Goal: Information Seeking & Learning: Check status

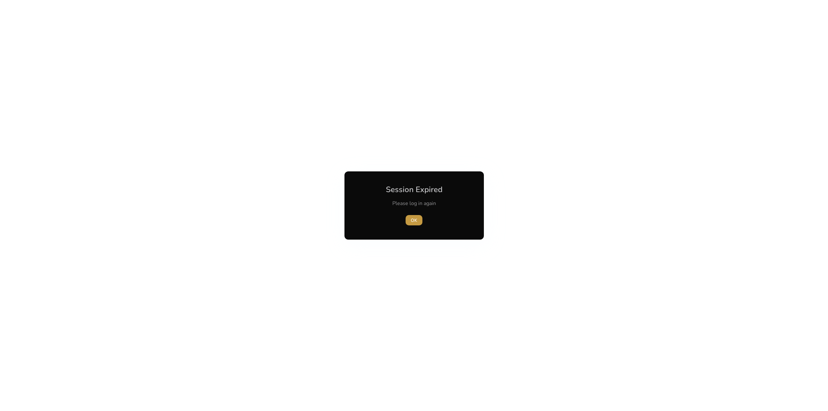
click at [412, 217] on span "OK" at bounding box center [414, 220] width 6 height 7
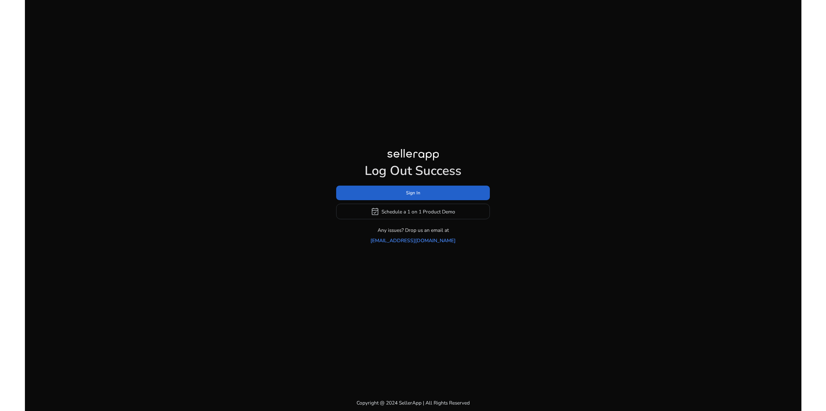
click at [417, 196] on span "Sign In" at bounding box center [413, 193] width 14 height 7
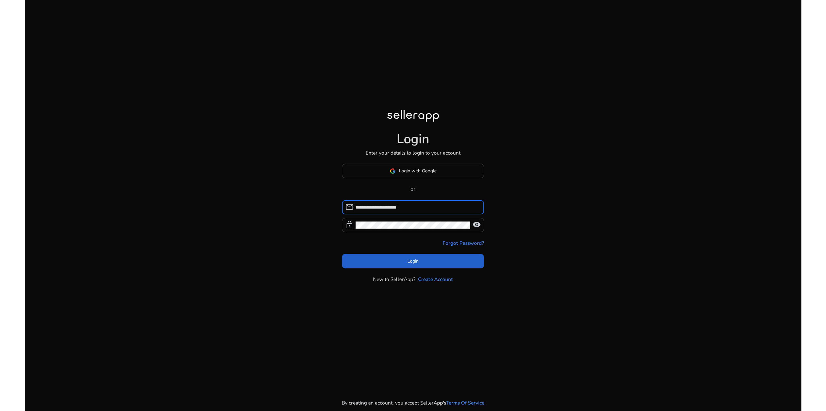
click at [435, 255] on span at bounding box center [413, 261] width 142 height 16
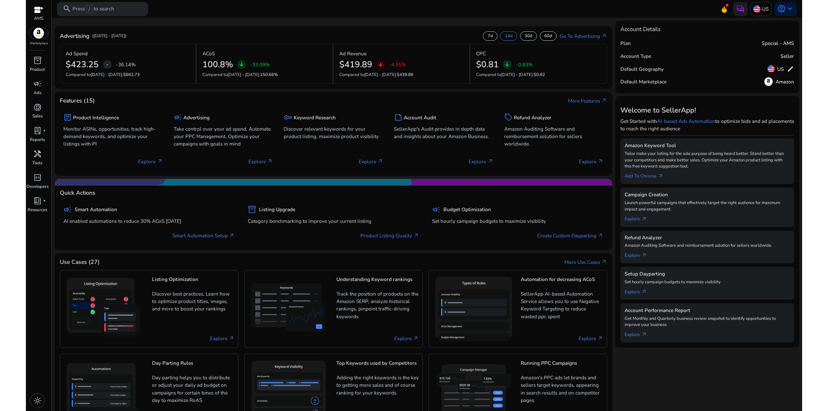
click at [382, 30] on mat-card "Advertising ([DATE] - [DATE]) 7d 14d 30d 60d Go To Advertising arrow_outward Ad…" at bounding box center [334, 57] width 558 height 62
click at [384, 29] on mat-card "Advertising ([DATE] - [DATE]) 7d 14d 30d 60d Go To Advertising arrow_outward Ad…" at bounding box center [334, 57] width 558 height 62
click at [420, 27] on mat-card "Advertising ([DATE] - [DATE]) 7d 14d 30d 60d Go To Advertising arrow_outward Ad…" at bounding box center [334, 57] width 558 height 62
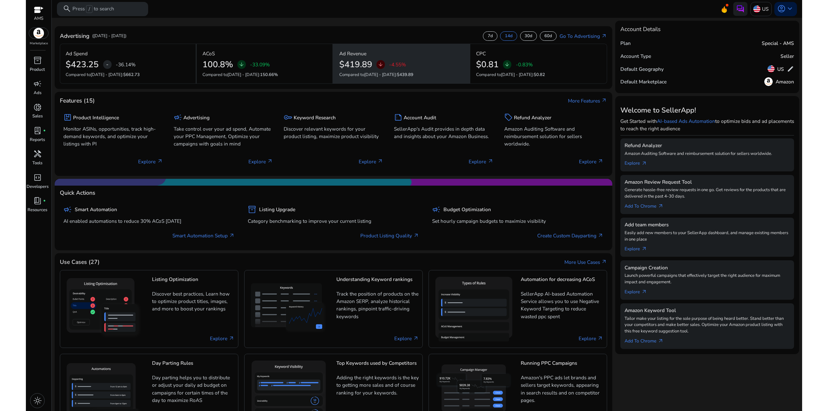
drag, startPoint x: 425, startPoint y: 75, endPoint x: 397, endPoint y: 55, distance: 34.8
click at [403, 61] on div "Ad Revenue $419.89 arrow_downward -4.55% Compared to Aug 22 - Sep 4 : $439.89" at bounding box center [402, 64] width 137 height 40
click at [397, 54] on div "Ad Revenue" at bounding box center [401, 54] width 125 height 12
drag, startPoint x: 394, startPoint y: 57, endPoint x: 391, endPoint y: 54, distance: 4.4
click at [391, 55] on div "Ad Revenue $419.89 arrow_downward -4.55% Compared to Aug 22 - Sep 4 : $439.89" at bounding box center [402, 64] width 137 height 40
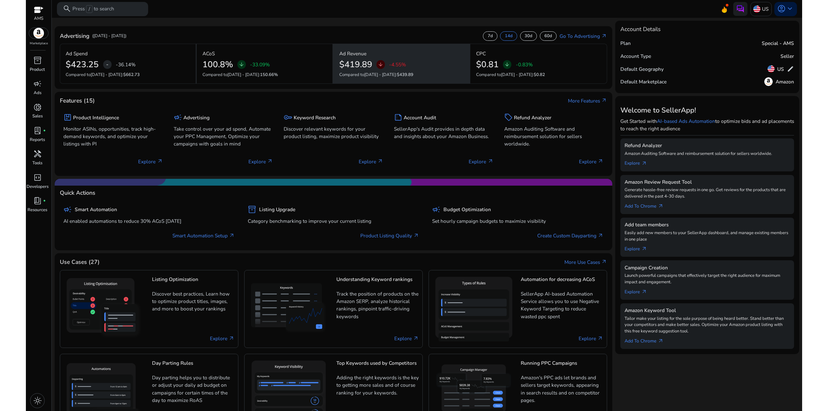
click at [391, 54] on div "Ad Revenue" at bounding box center [401, 54] width 125 height 12
drag, startPoint x: 430, startPoint y: 80, endPoint x: 399, endPoint y: 56, distance: 39.2
click at [400, 58] on div "Ad Revenue $419.89 arrow_downward -4.55% Compared to Aug 22 - Sep 4 : $439.89" at bounding box center [402, 64] width 137 height 40
click at [399, 56] on div "Ad Revenue" at bounding box center [401, 54] width 125 height 12
drag, startPoint x: 397, startPoint y: 53, endPoint x: 394, endPoint y: 50, distance: 4.4
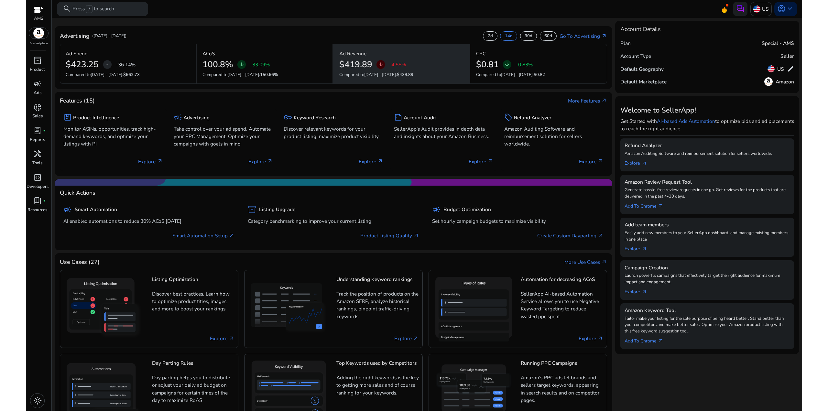
click at [394, 51] on div "Ad Revenue $419.89 arrow_downward -4.55% Compared to Aug 22 - Sep 4 : $439.89" at bounding box center [402, 64] width 137 height 40
click at [394, 50] on div "Ad Revenue" at bounding box center [401, 54] width 125 height 12
drag, startPoint x: 420, startPoint y: 68, endPoint x: 412, endPoint y: 53, distance: 17.1
click at [410, 55] on div "Ad Revenue $419.89 arrow_downward -4.55% Compared to Aug 22 - Sep 4 : $439.89" at bounding box center [402, 64] width 137 height 40
click at [412, 53] on div "Ad Revenue" at bounding box center [401, 54] width 125 height 12
